Goal: Information Seeking & Learning: Check status

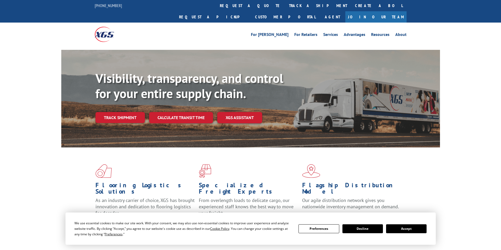
click at [248, 23] on div "For [PERSON_NAME] For Retailers Services Advantages Resources About For [PERSON…" at bounding box center [251, 34] width 312 height 23
click at [285, 6] on link "track a shipment" at bounding box center [318, 5] width 66 height 11
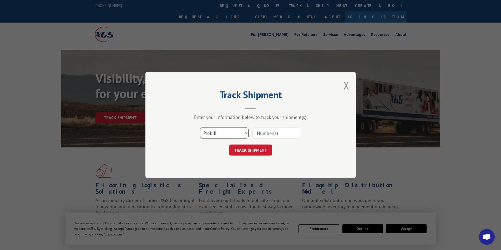
click at [234, 134] on select "Select category... Probill BOL PO" at bounding box center [224, 133] width 48 height 11
select select "bol"
click at [200, 128] on select "Select category... Probill BOL PO" at bounding box center [224, 133] width 48 height 11
click at [270, 135] on input at bounding box center [276, 133] width 48 height 11
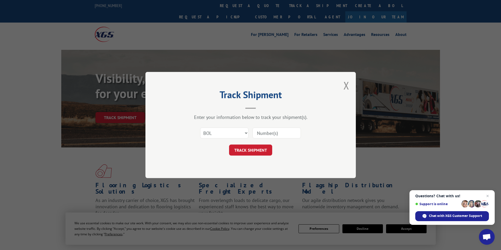
paste input "479960"
type input "479960"
click at [254, 155] on button "TRACK SHIPMENT" at bounding box center [250, 150] width 43 height 11
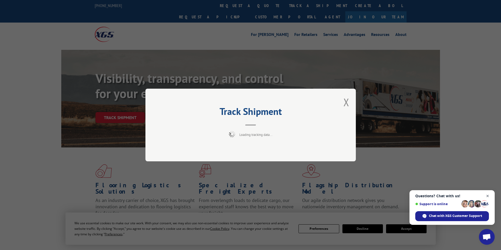
click at [489, 197] on span "Close chat" at bounding box center [487, 196] width 7 height 7
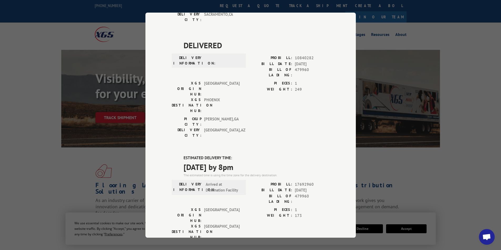
scroll to position [180, 0]
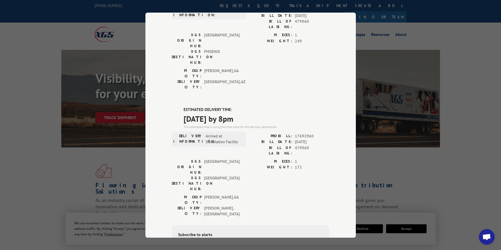
click at [21, 57] on div "Track Shipment DELIVERED DELIVERY INFORMATION: PROBILL: 9324939 BILL DATE: [DAT…" at bounding box center [250, 125] width 501 height 250
click at [59, 122] on div "Track Shipment DELIVERED DELIVERY INFORMATION: PROBILL: 9324939 BILL DATE: [DAT…" at bounding box center [250, 125] width 501 height 250
click at [39, 26] on div "Track Shipment DELIVERED DELIVERY INFORMATION: PROBILL: 9324939 BILL DATE: [DAT…" at bounding box center [250, 125] width 501 height 250
